Goal: Information Seeking & Learning: Learn about a topic

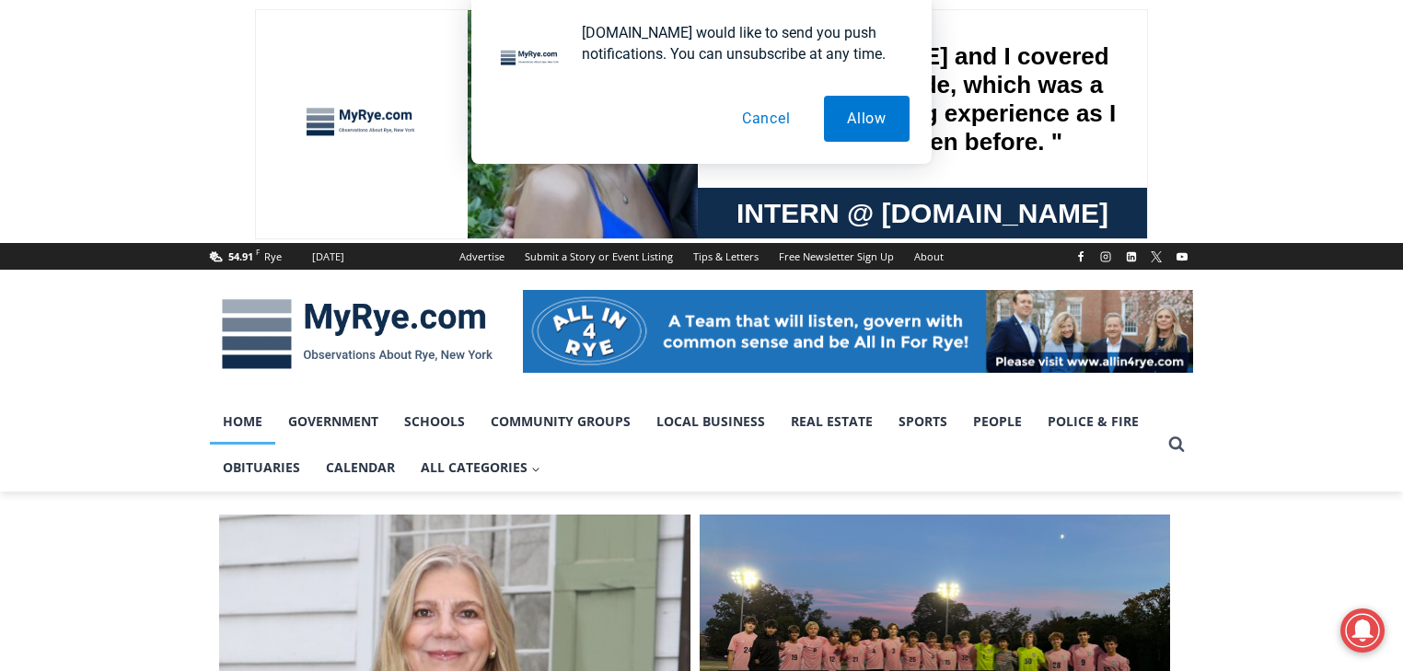
drag, startPoint x: 527, startPoint y: 224, endPoint x: 103, endPoint y: 593, distance: 561.8
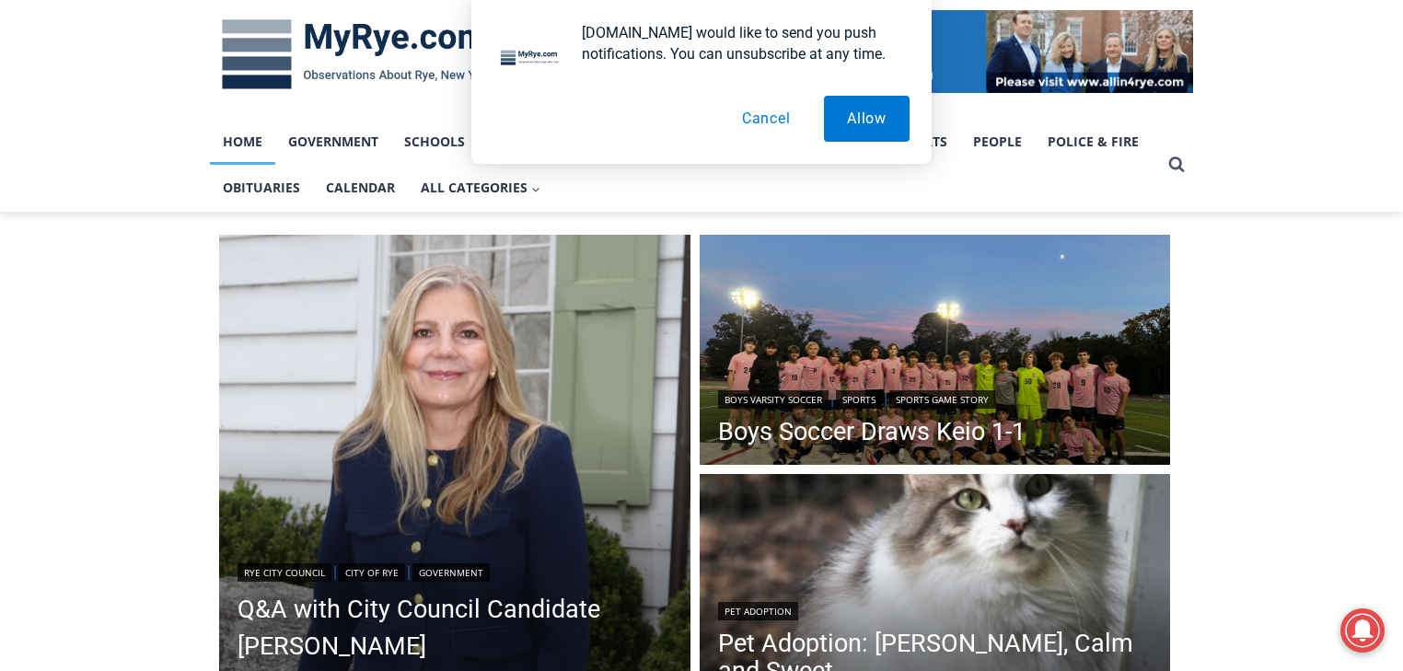
scroll to position [442, 0]
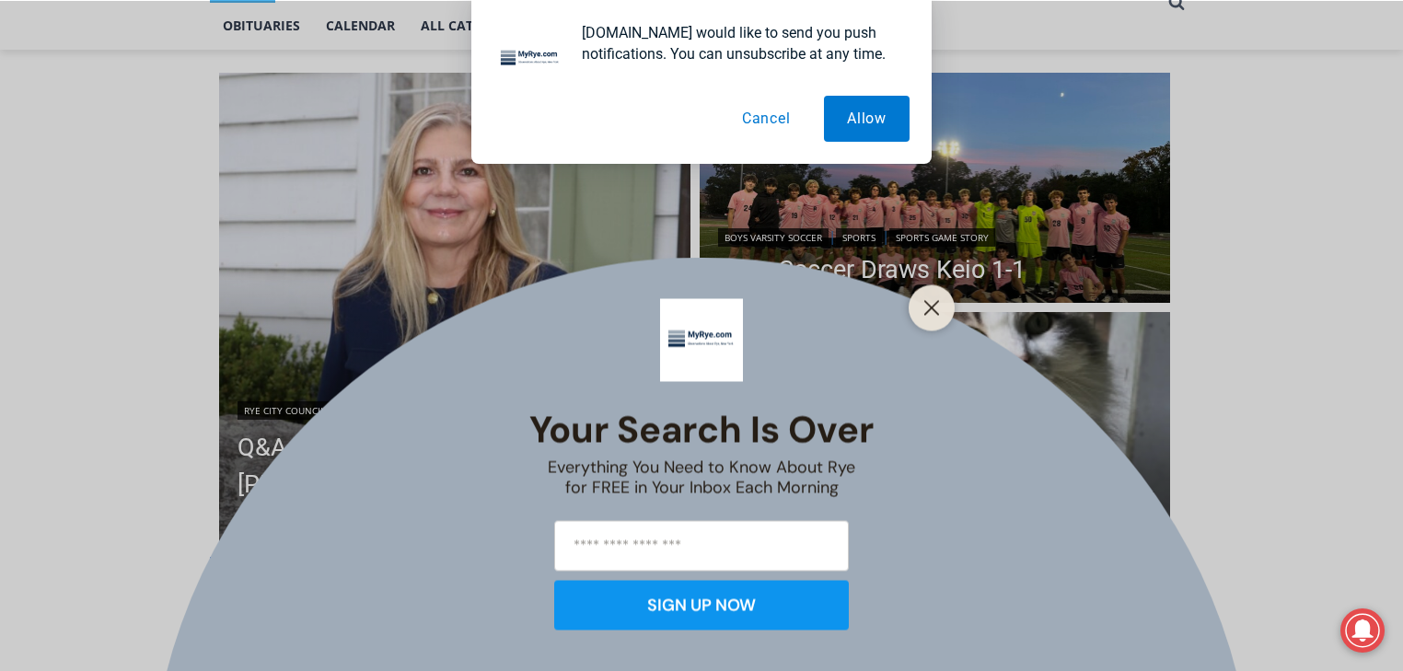
click at [768, 121] on button "Cancel" at bounding box center [766, 119] width 95 height 46
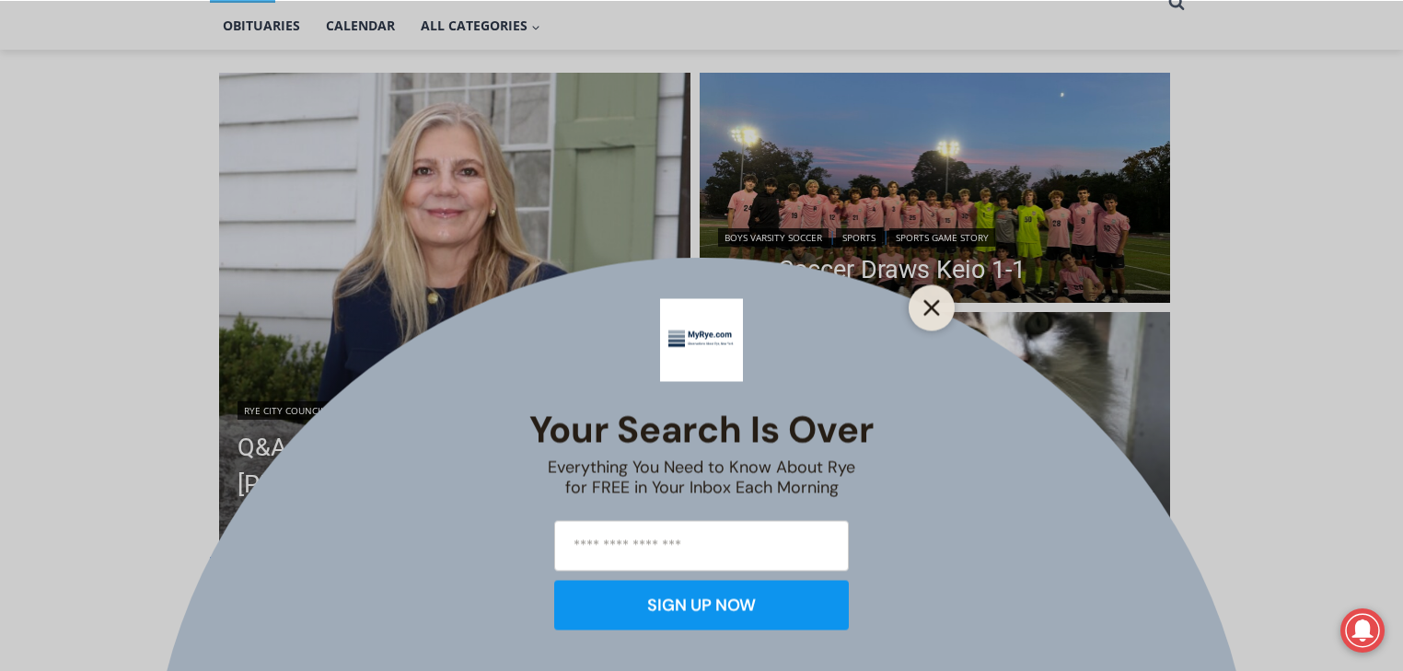
click at [940, 313] on button "Close" at bounding box center [932, 308] width 26 height 26
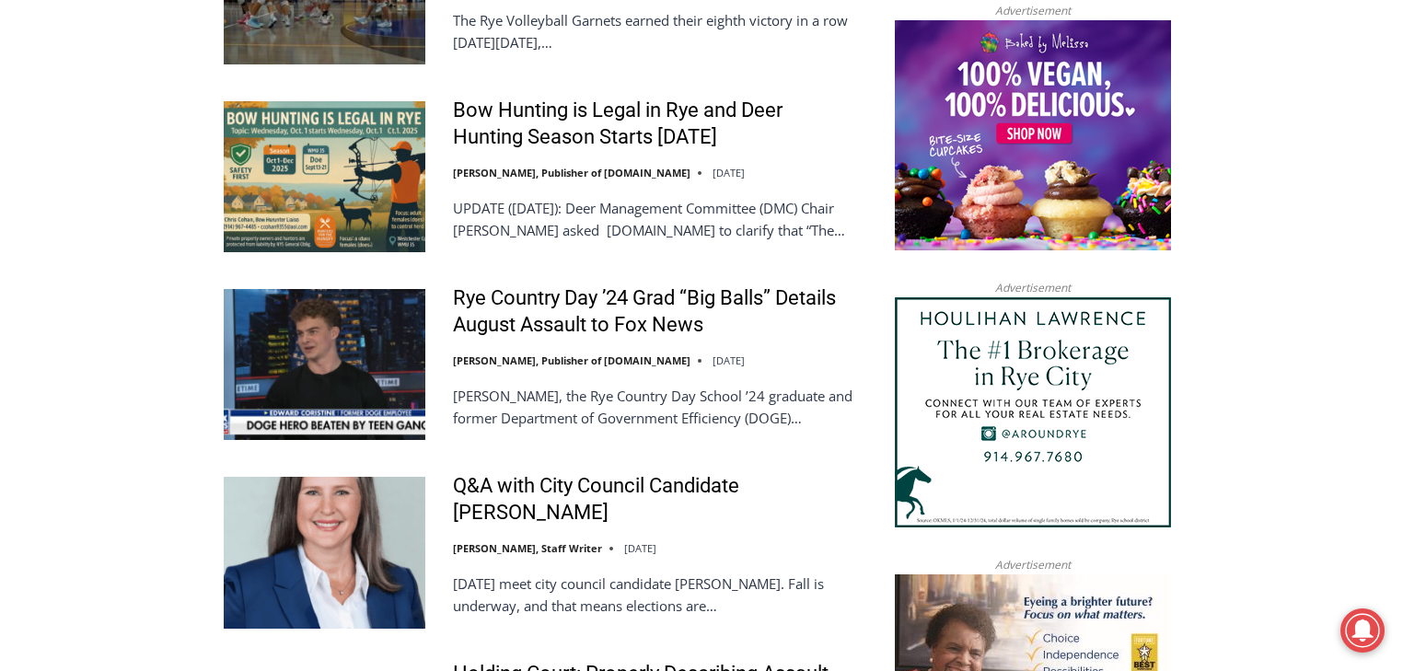
scroll to position [2062, 0]
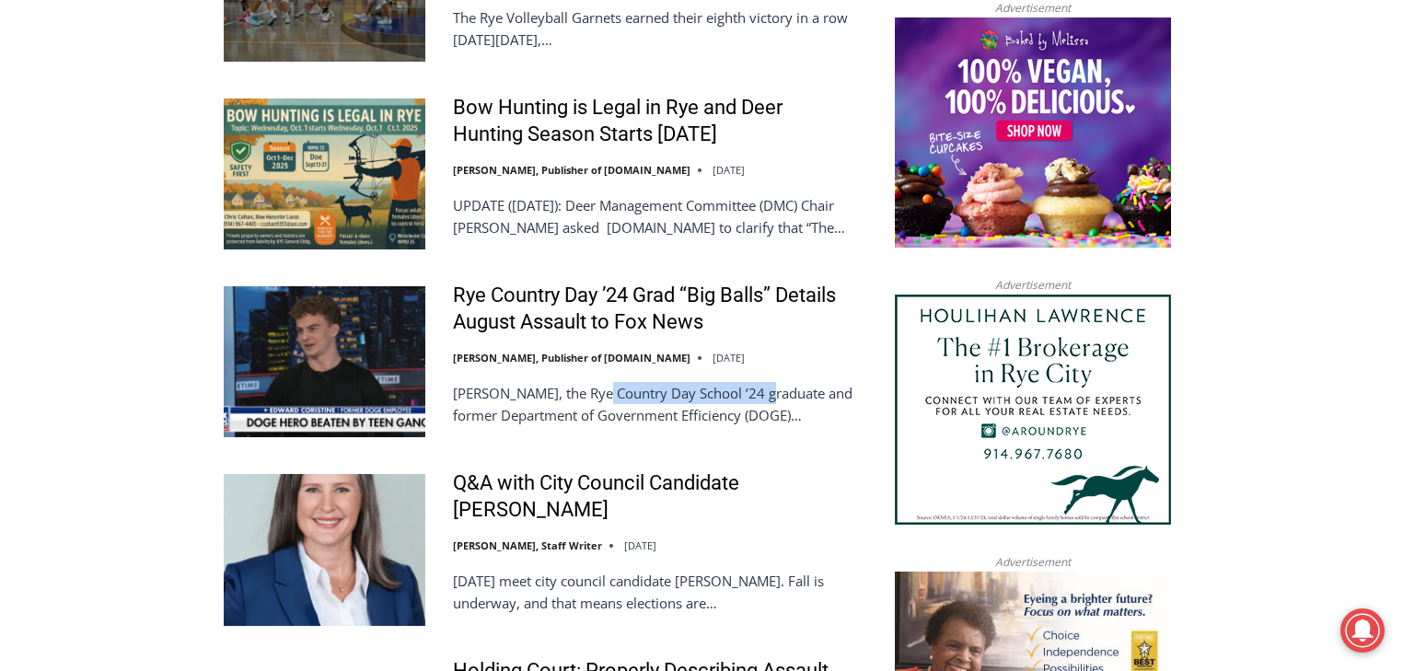
drag, startPoint x: 598, startPoint y: 396, endPoint x: 764, endPoint y: 388, distance: 165.9
click at [764, 388] on p "[PERSON_NAME], the Rye Country Day School ’24 graduate and former Department of…" at bounding box center [655, 404] width 404 height 44
click at [756, 396] on p "[PERSON_NAME], the Rye Country Day School ’24 graduate and former Department of…" at bounding box center [655, 404] width 404 height 44
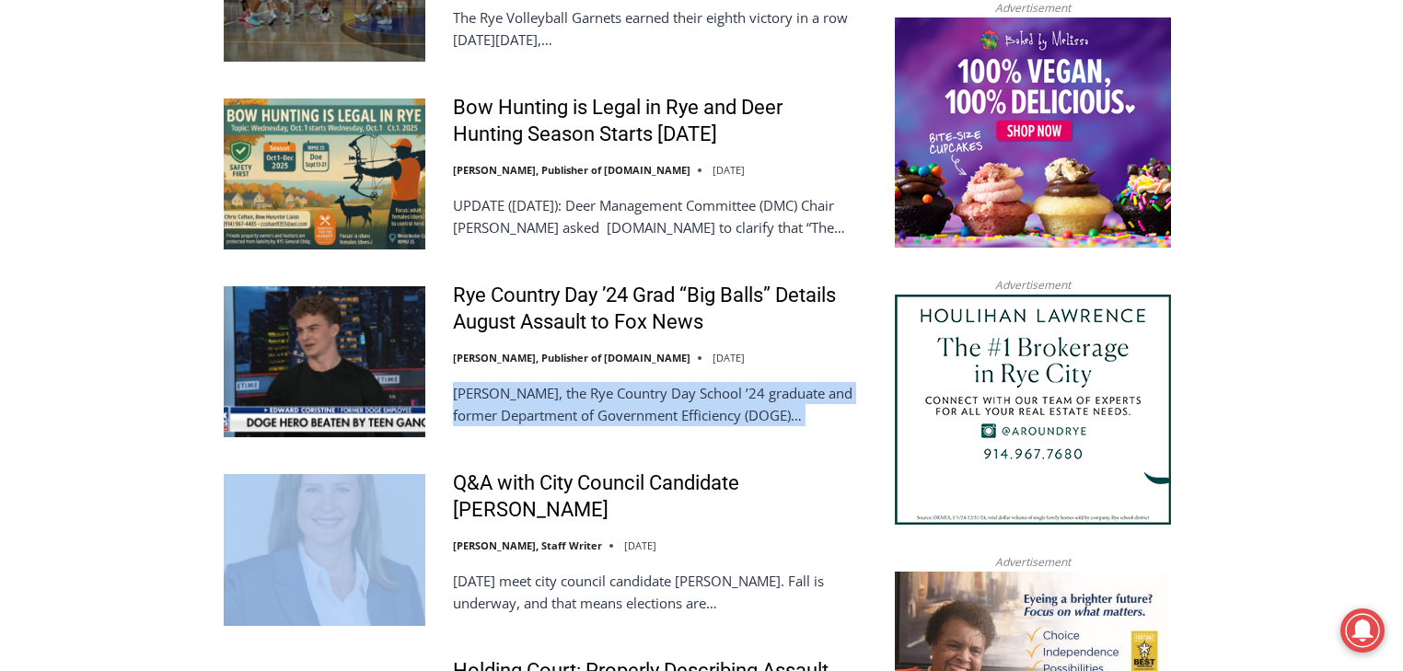
click at [756, 396] on p "[PERSON_NAME], the Rye Country Day School ’24 graduate and former Department of…" at bounding box center [655, 404] width 404 height 44
click at [729, 433] on div "Rye Country Day ’24 Grad “Big Balls” Details August Assault to Fox News [PERSON…" at bounding box center [655, 362] width 404 height 158
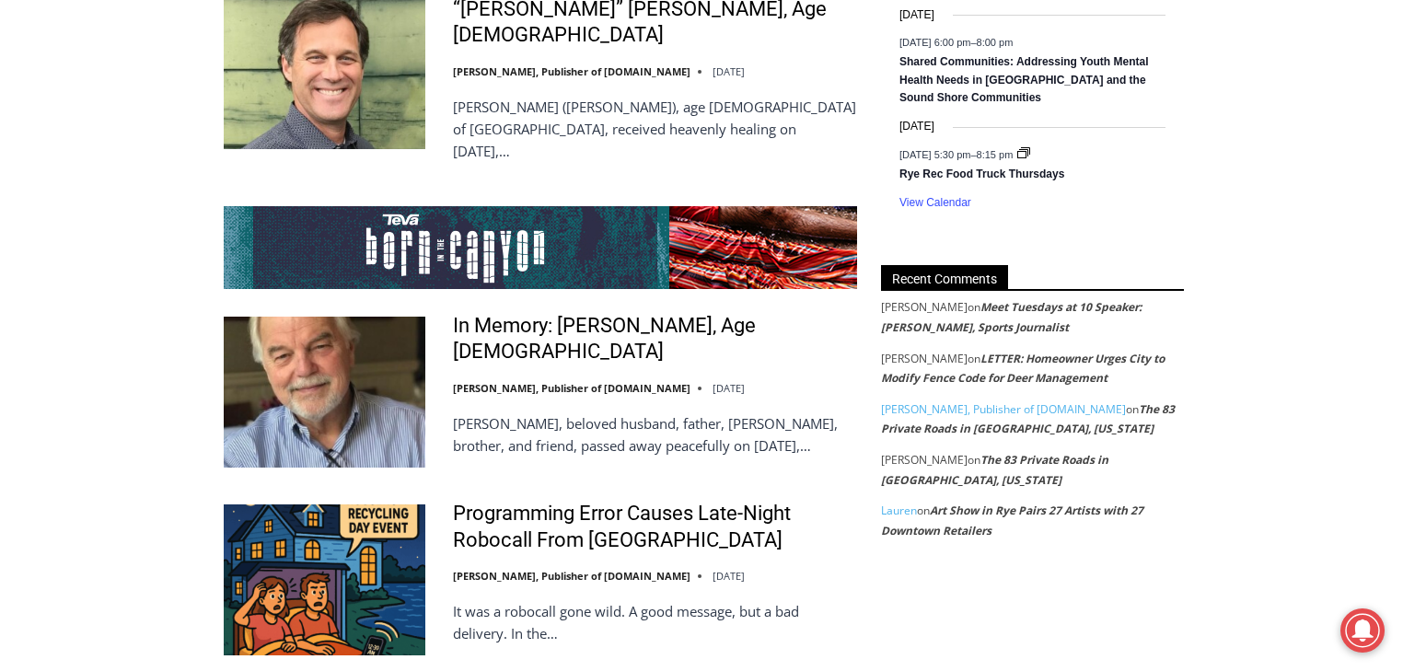
scroll to position [3535, 0]
